Goal: Understand process/instructions: Learn how to perform a task or action

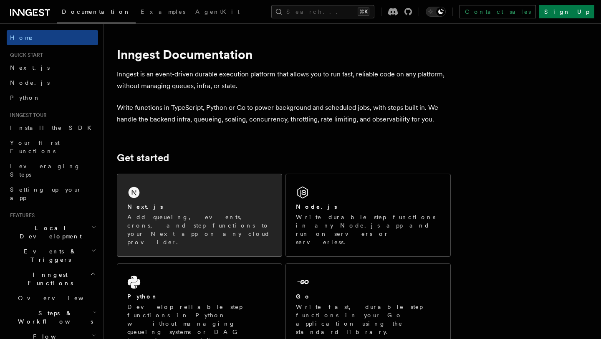
click at [204, 190] on div "Next.js Add queueing, events, crons, and step functions to your Next app on any…" at bounding box center [199, 215] width 164 height 82
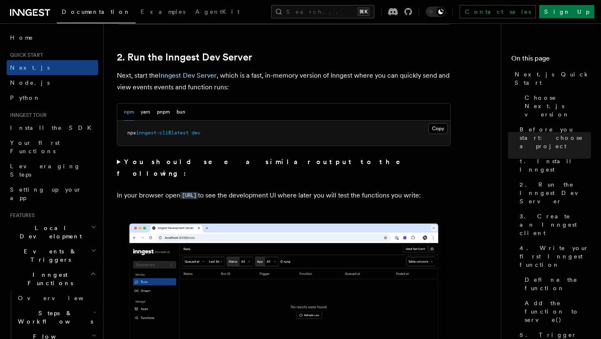
scroll to position [516, 0]
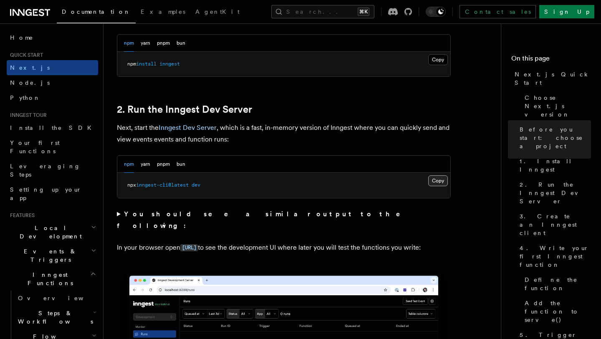
click at [439, 185] on button "Copy Copied" at bounding box center [438, 180] width 20 height 11
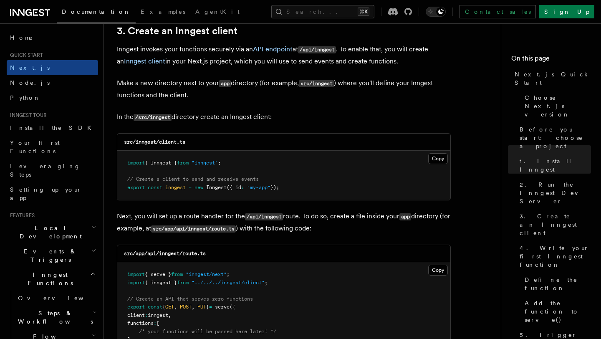
scroll to position [1004, 0]
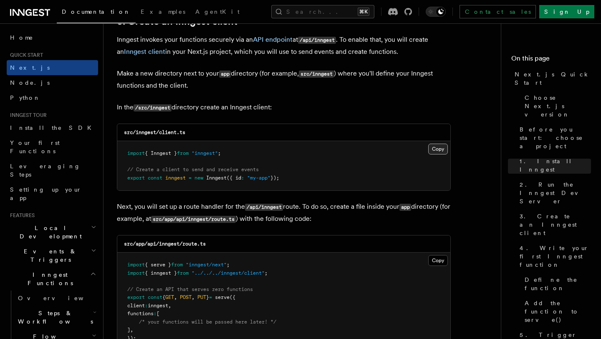
click at [436, 152] on button "Copy Copied" at bounding box center [438, 149] width 20 height 11
click at [442, 255] on button "Copy Copied" at bounding box center [438, 260] width 20 height 11
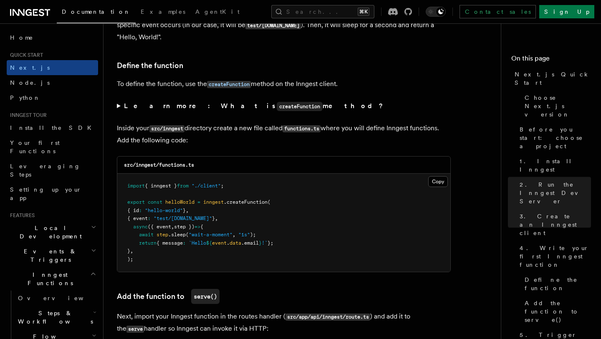
scroll to position [1426, 0]
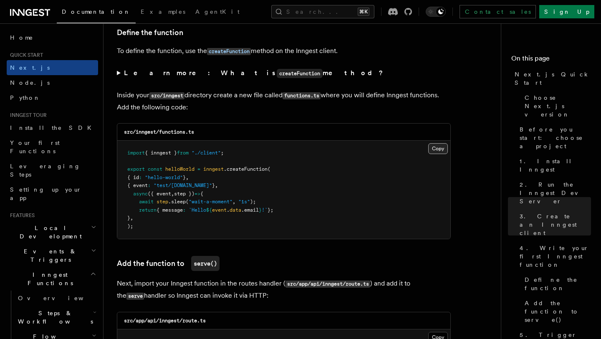
click at [436, 148] on button "Copy Copied" at bounding box center [438, 148] width 20 height 11
